Goal: Use online tool/utility: Utilize a website feature to perform a specific function

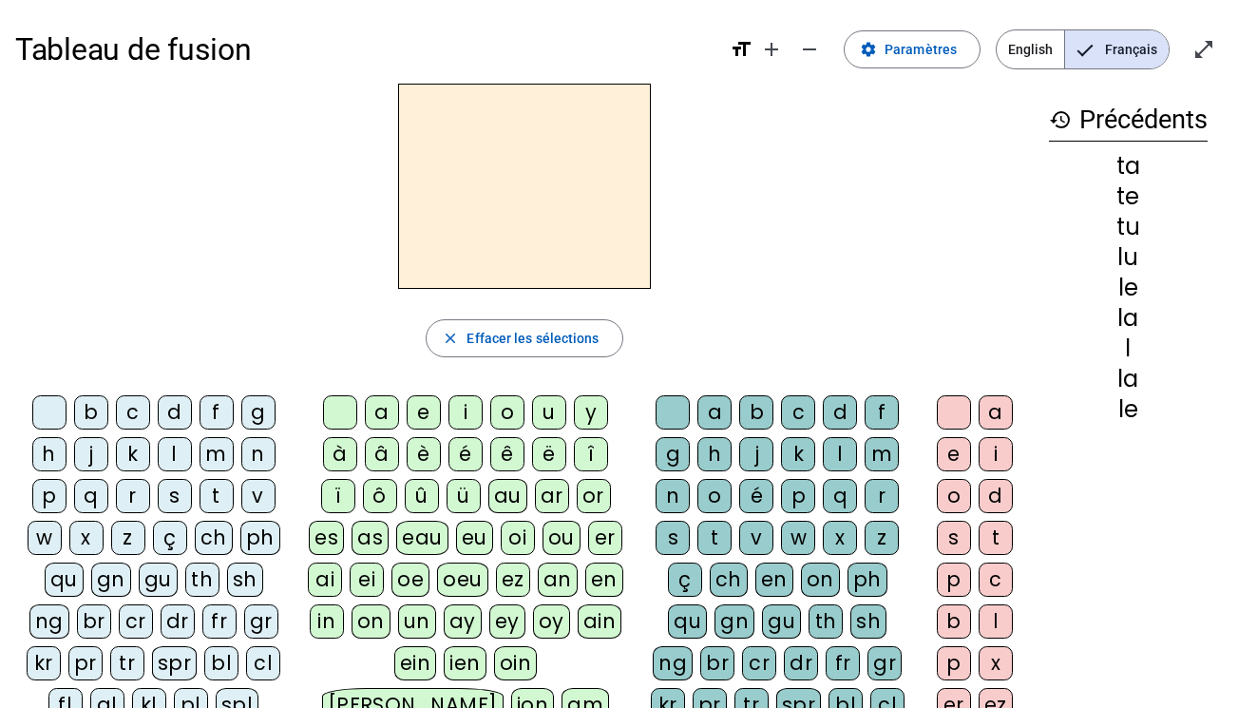
click at [223, 451] on div "m" at bounding box center [216, 454] width 34 height 34
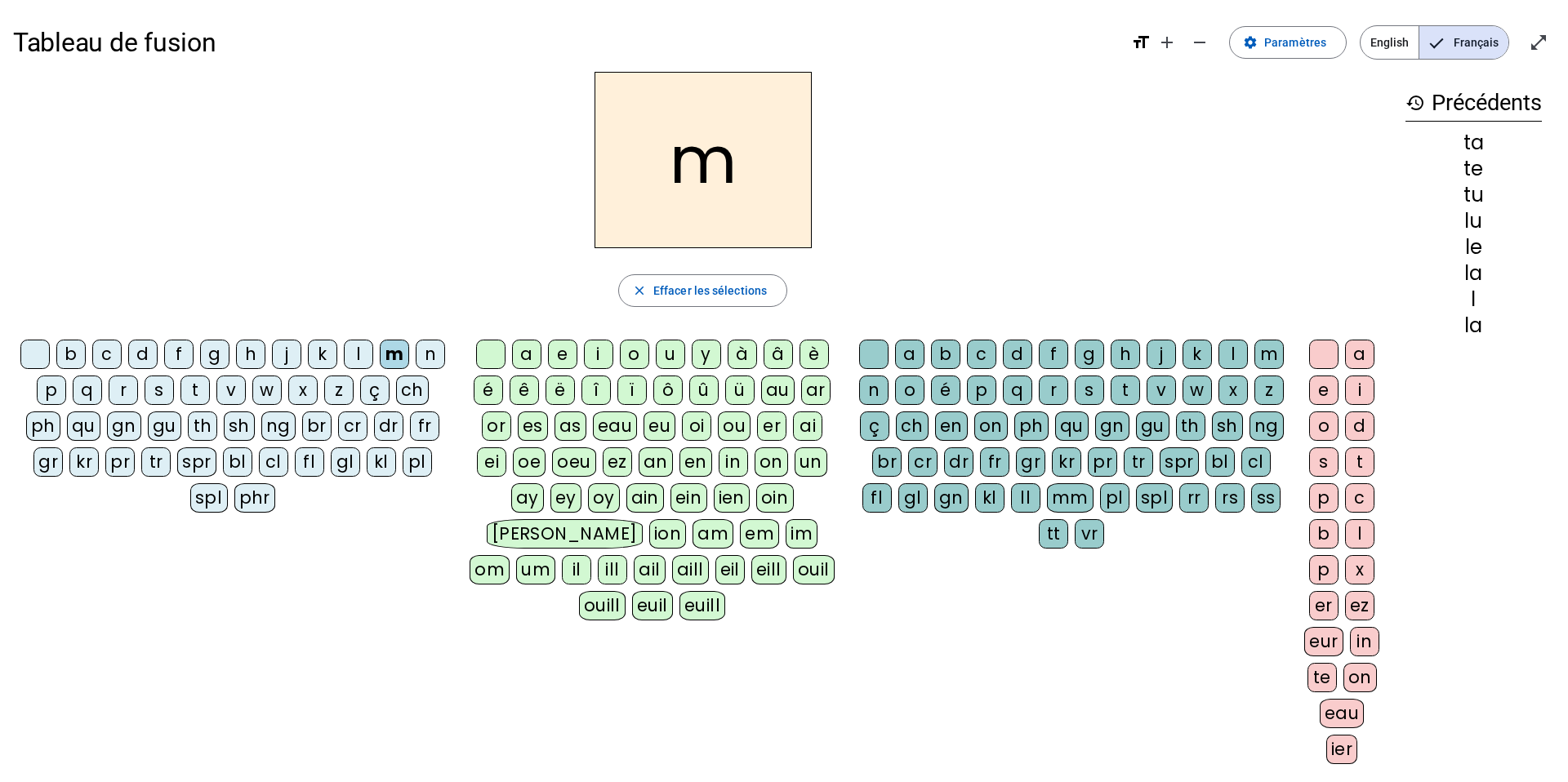
click at [536, 346] on div "a" at bounding box center [527, 354] width 29 height 29
click at [361, 352] on div "l" at bounding box center [358, 354] width 29 height 29
click at [561, 354] on div "e" at bounding box center [562, 354] width 29 height 29
click at [140, 351] on div "d" at bounding box center [143, 354] width 29 height 29
click at [677, 354] on div "u" at bounding box center [671, 354] width 29 height 29
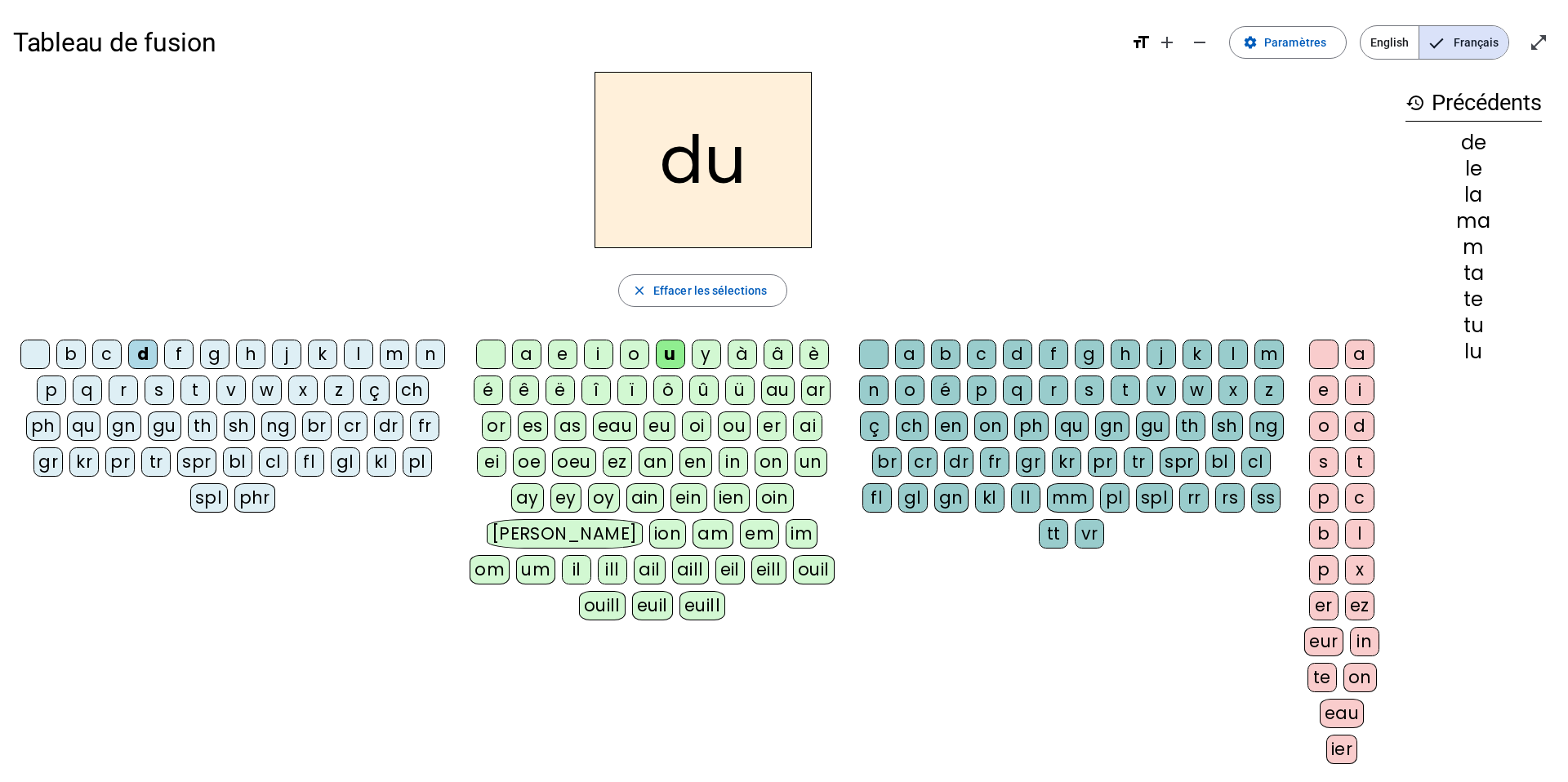
click at [196, 385] on div "t" at bounding box center [195, 390] width 29 height 29
click at [529, 356] on div "a" at bounding box center [527, 354] width 29 height 29
click at [572, 357] on div "e" at bounding box center [562, 354] width 29 height 29
click at [394, 351] on div "m" at bounding box center [395, 354] width 29 height 29
